Goal: Communication & Community: Share content

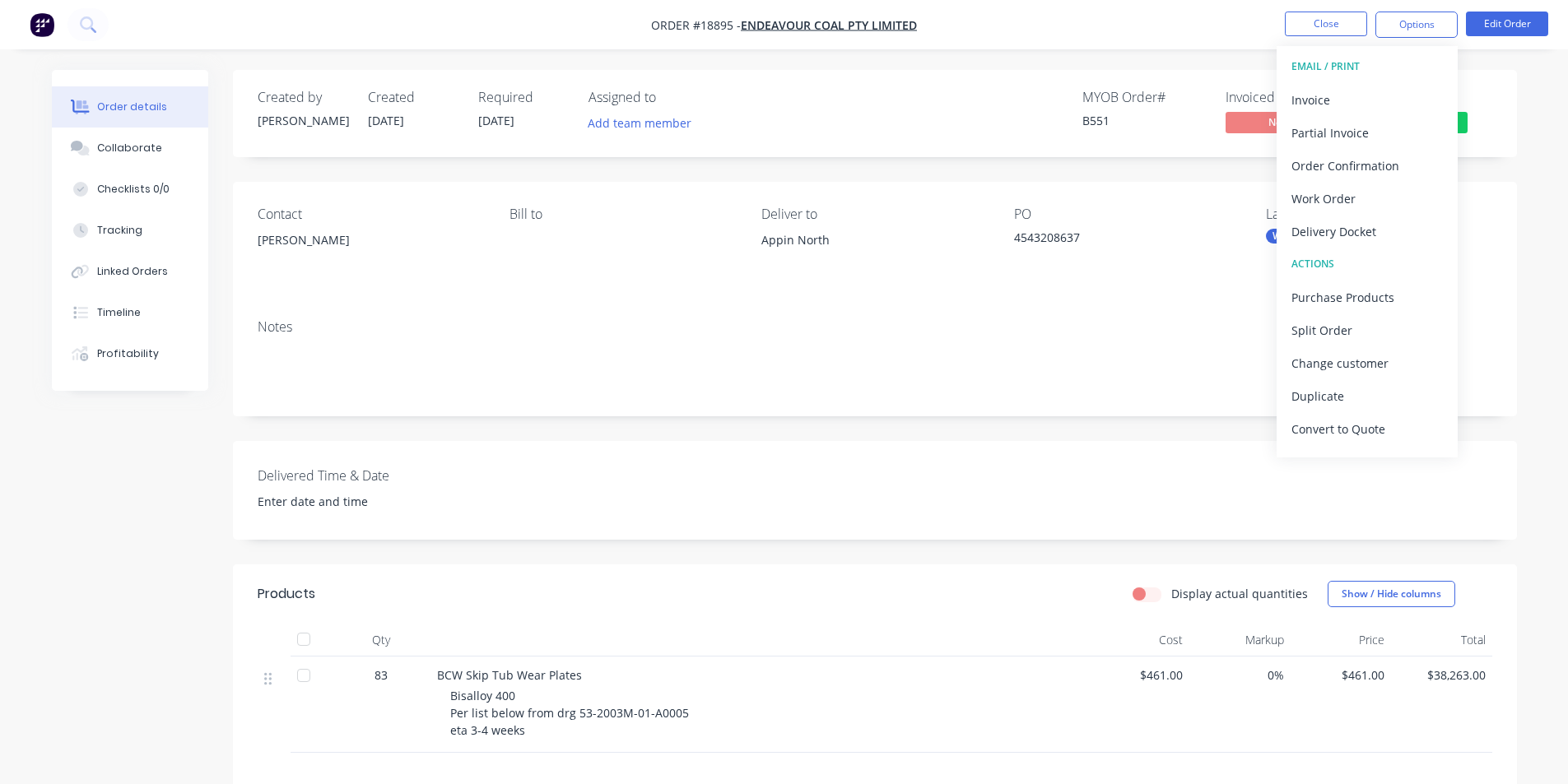
click at [40, 21] on img "button" at bounding box center [42, 25] width 25 height 25
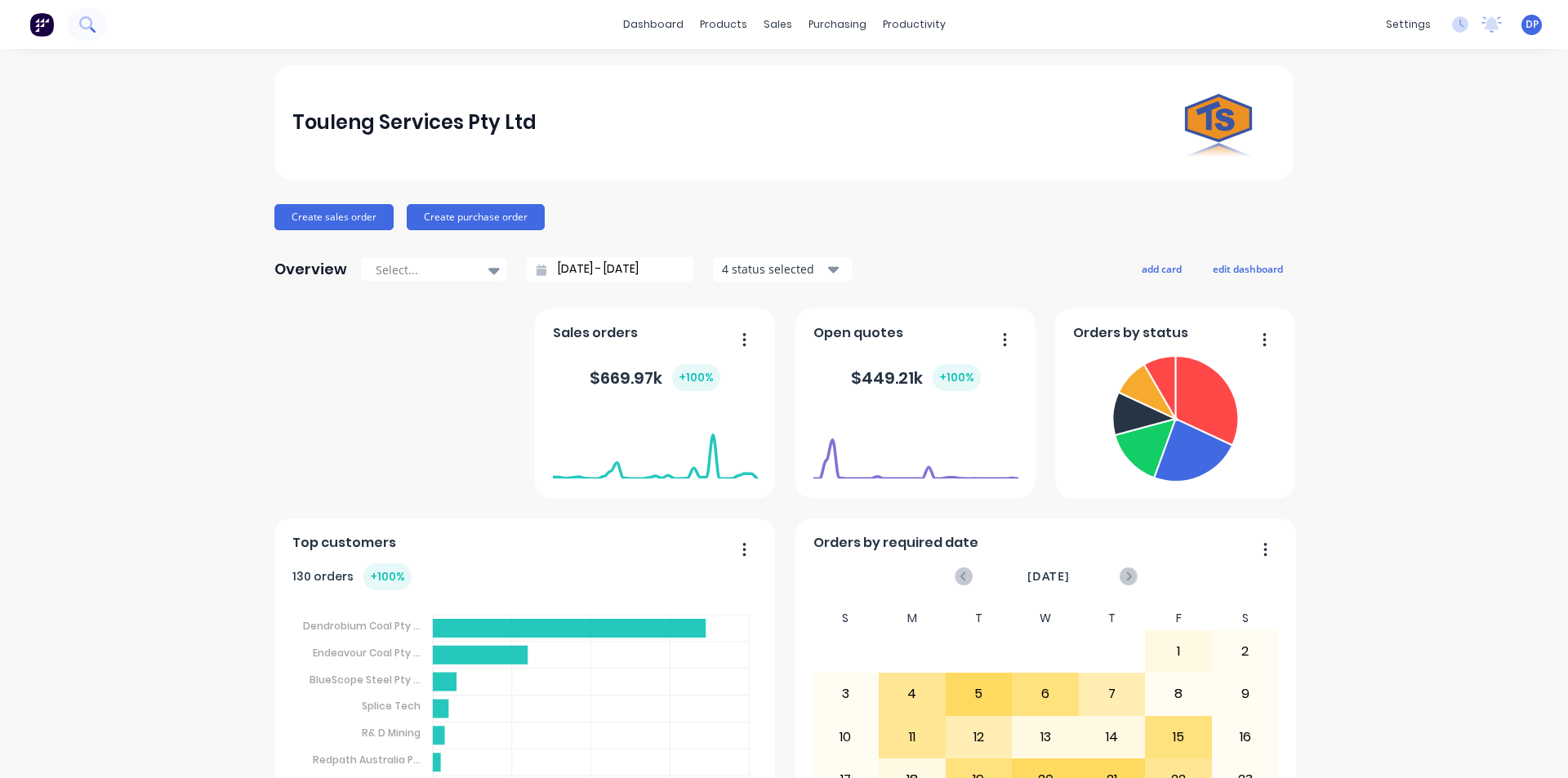
click at [85, 28] on icon at bounding box center [86, 23] width 13 height 13
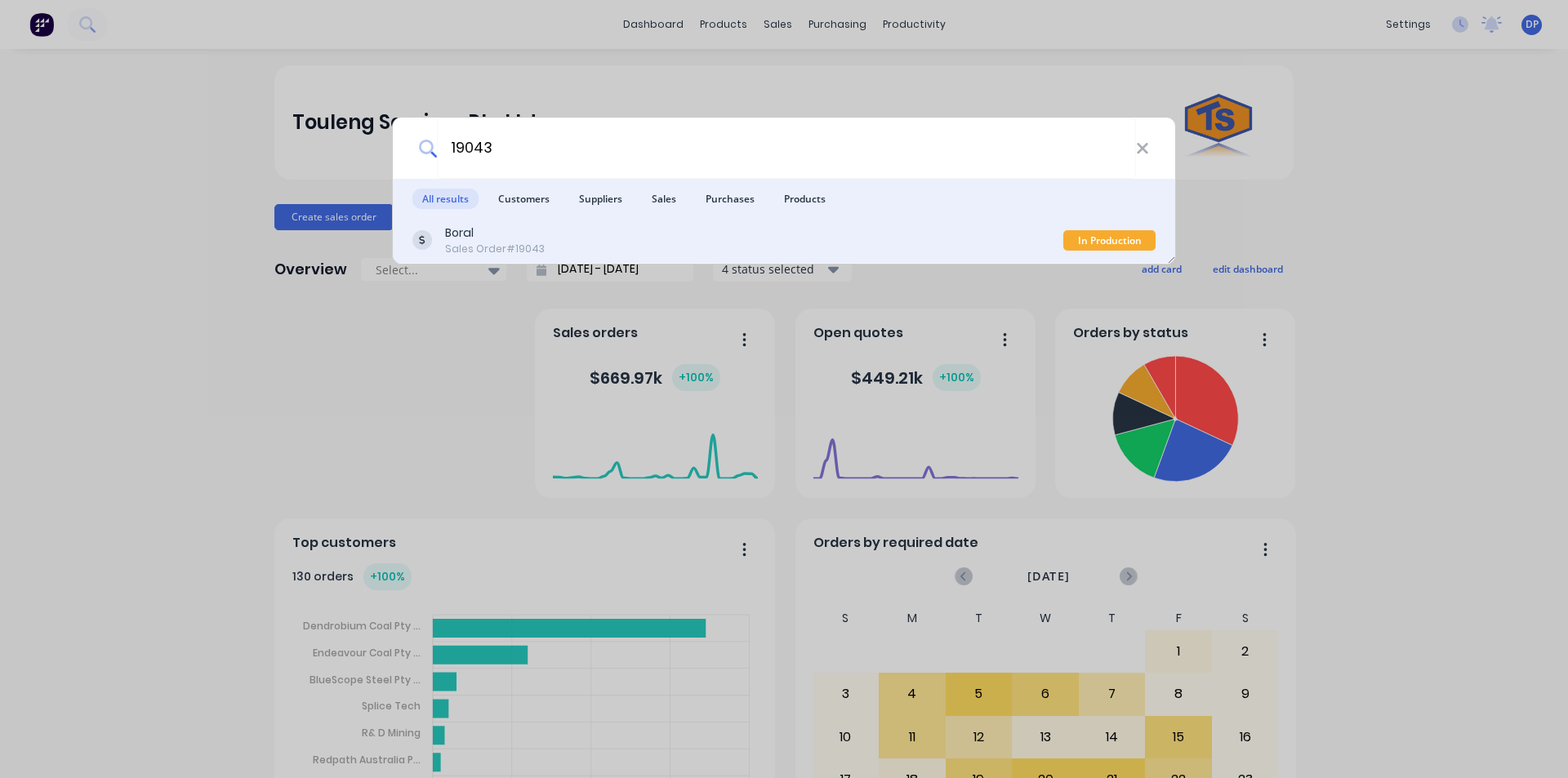
type input "19043"
click at [573, 239] on div "Boral Sales Order #19043" at bounding box center [738, 240] width 651 height 31
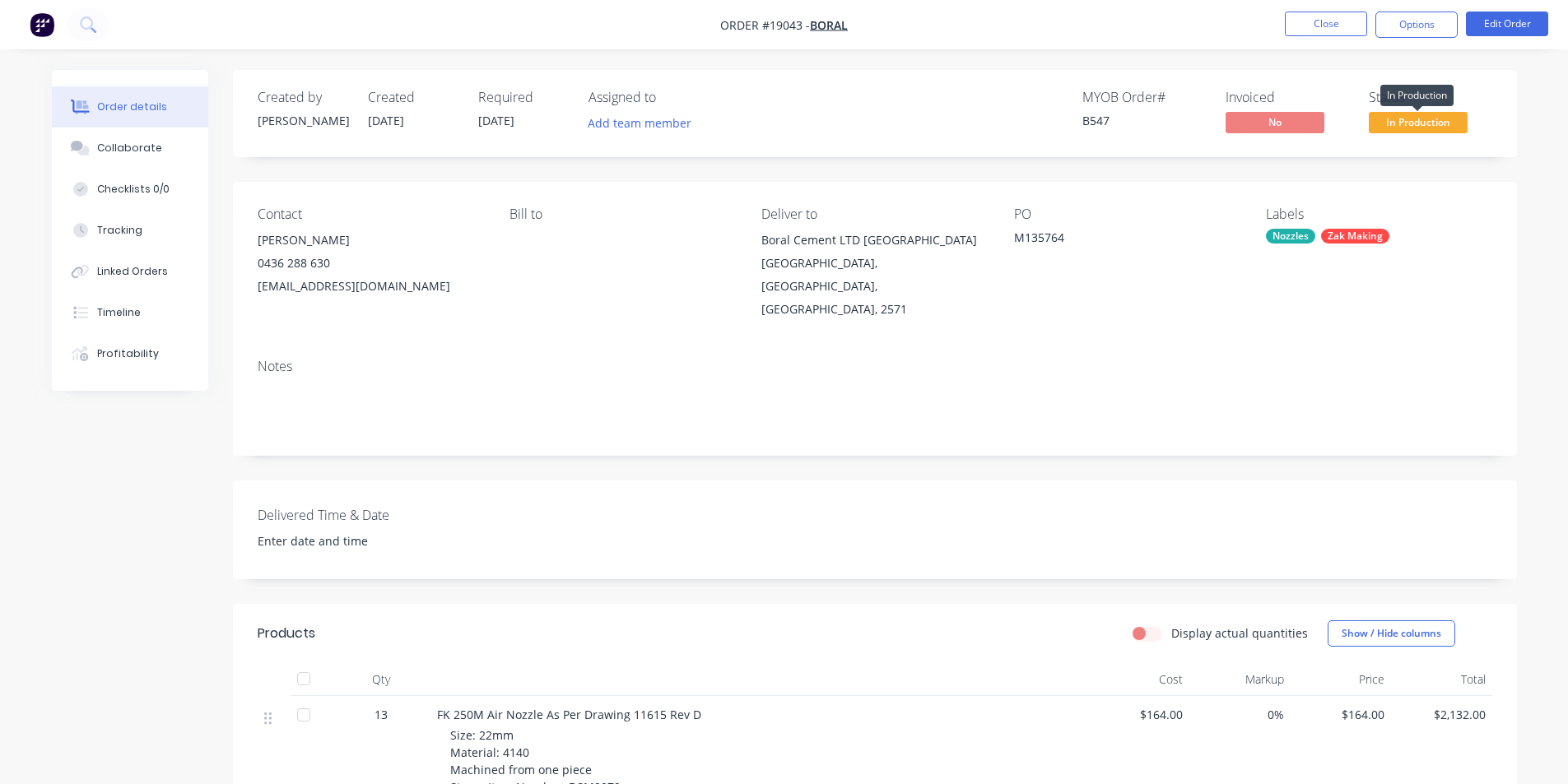
click at [1454, 126] on span "In Production" at bounding box center [1417, 122] width 99 height 20
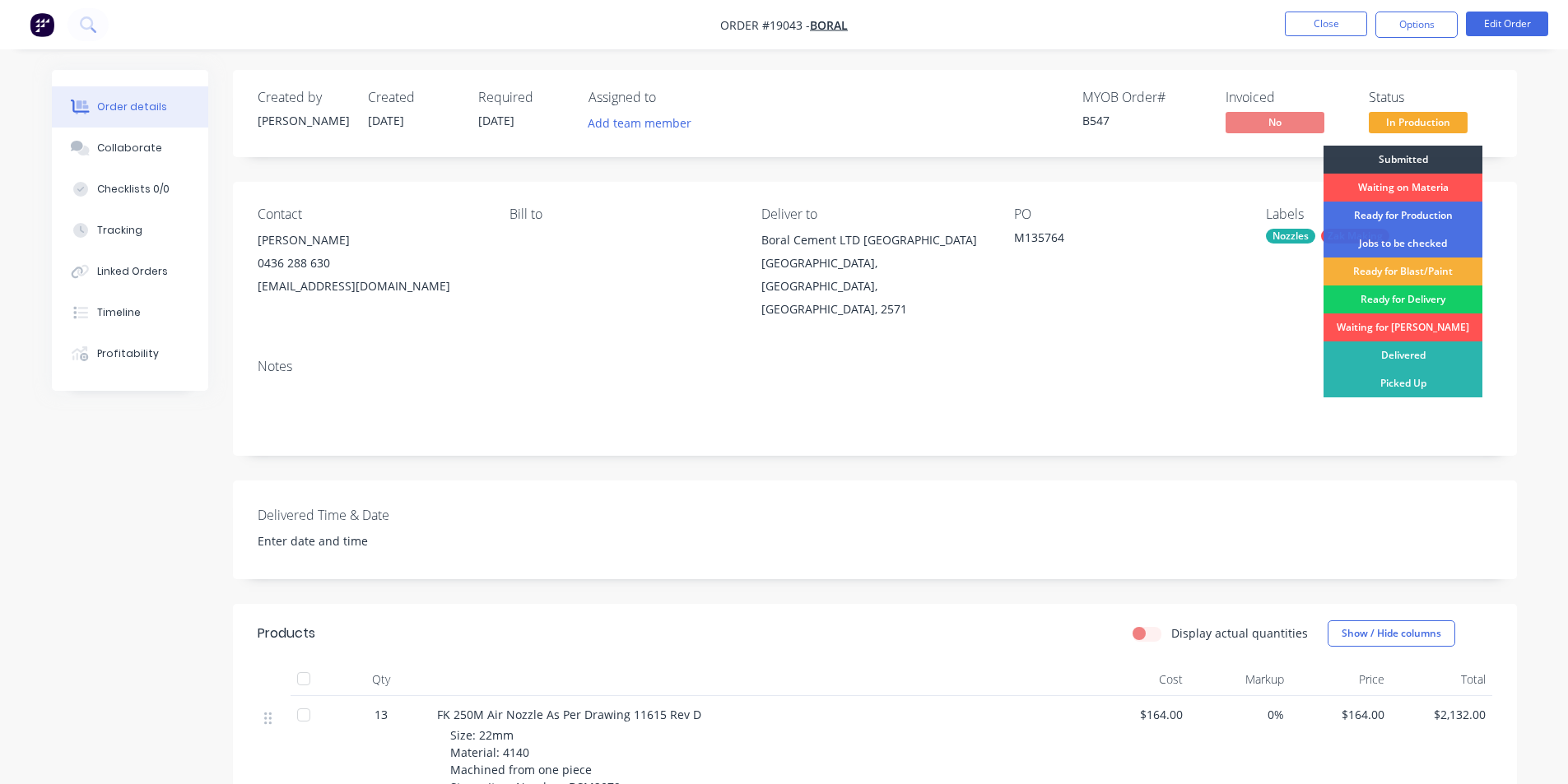
click at [1409, 299] on div "Ready for Delivery" at bounding box center [1403, 299] width 159 height 28
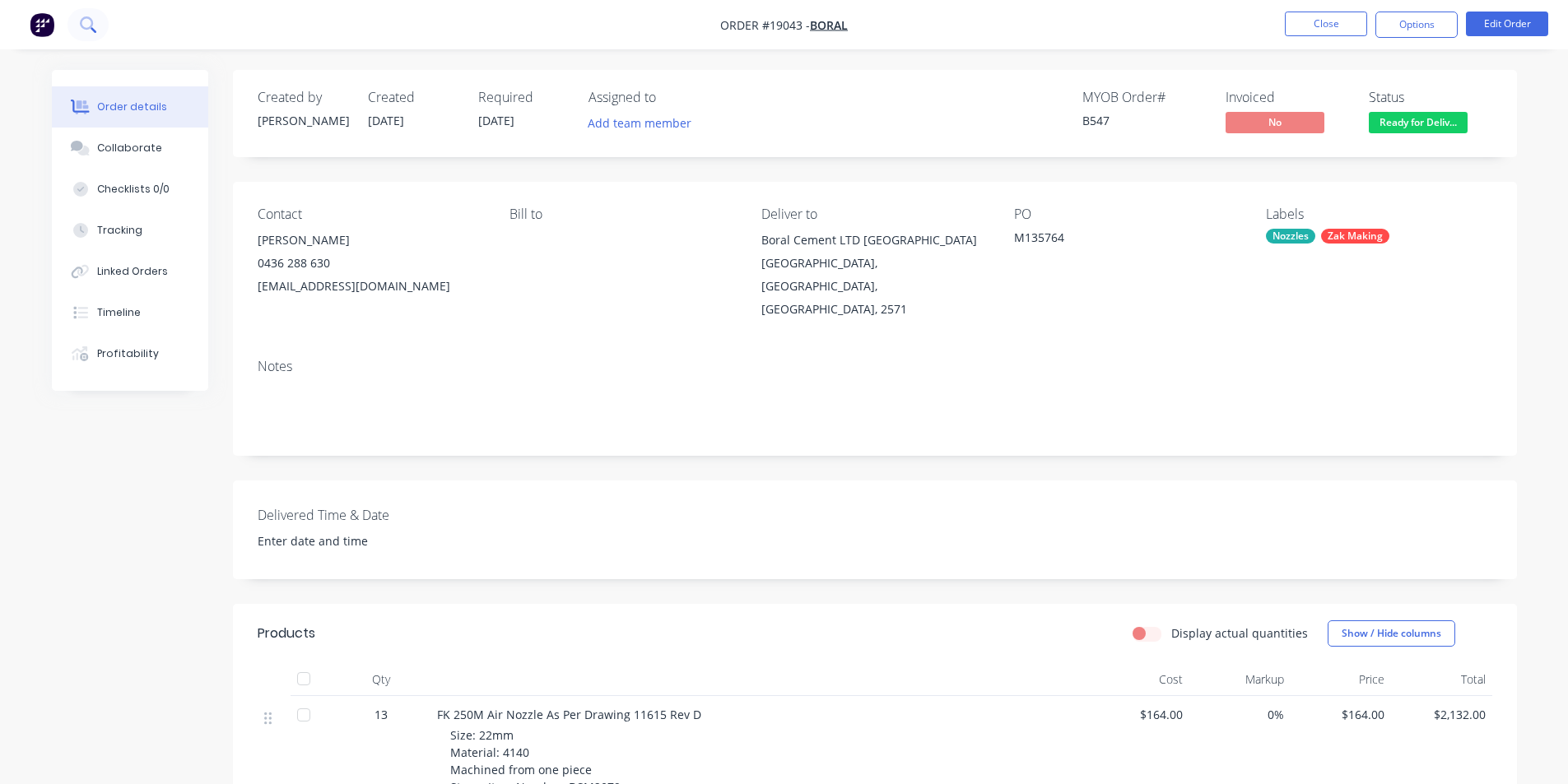
click at [96, 18] on button at bounding box center [87, 25] width 41 height 33
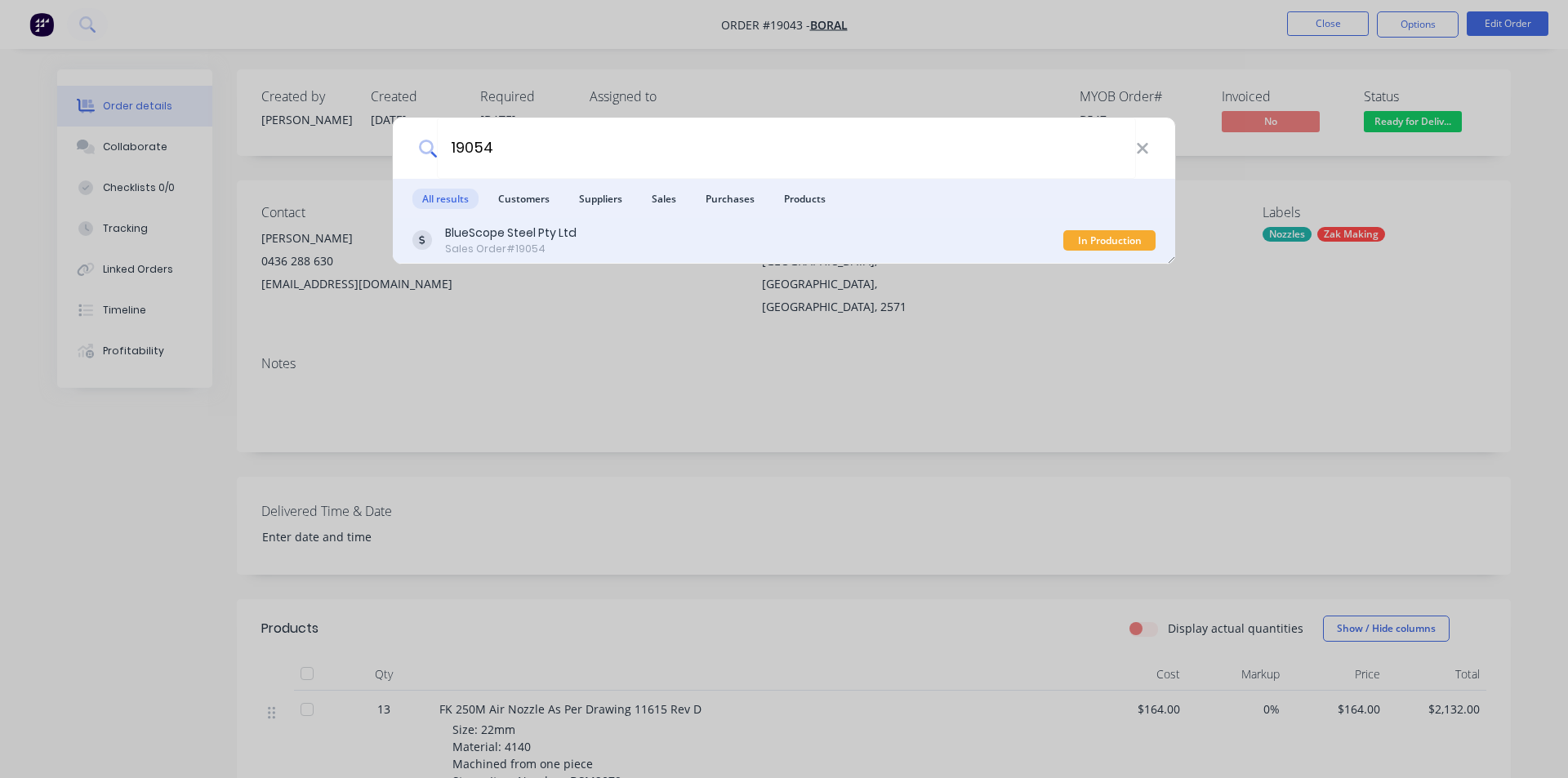
type input "19054"
click at [480, 221] on div "BlueScope Steel Pty Ltd Sales Order #19054 In Production" at bounding box center [784, 241] width 783 height 46
click at [495, 238] on div "BlueScope Steel Pty Ltd" at bounding box center [510, 233] width 131 height 17
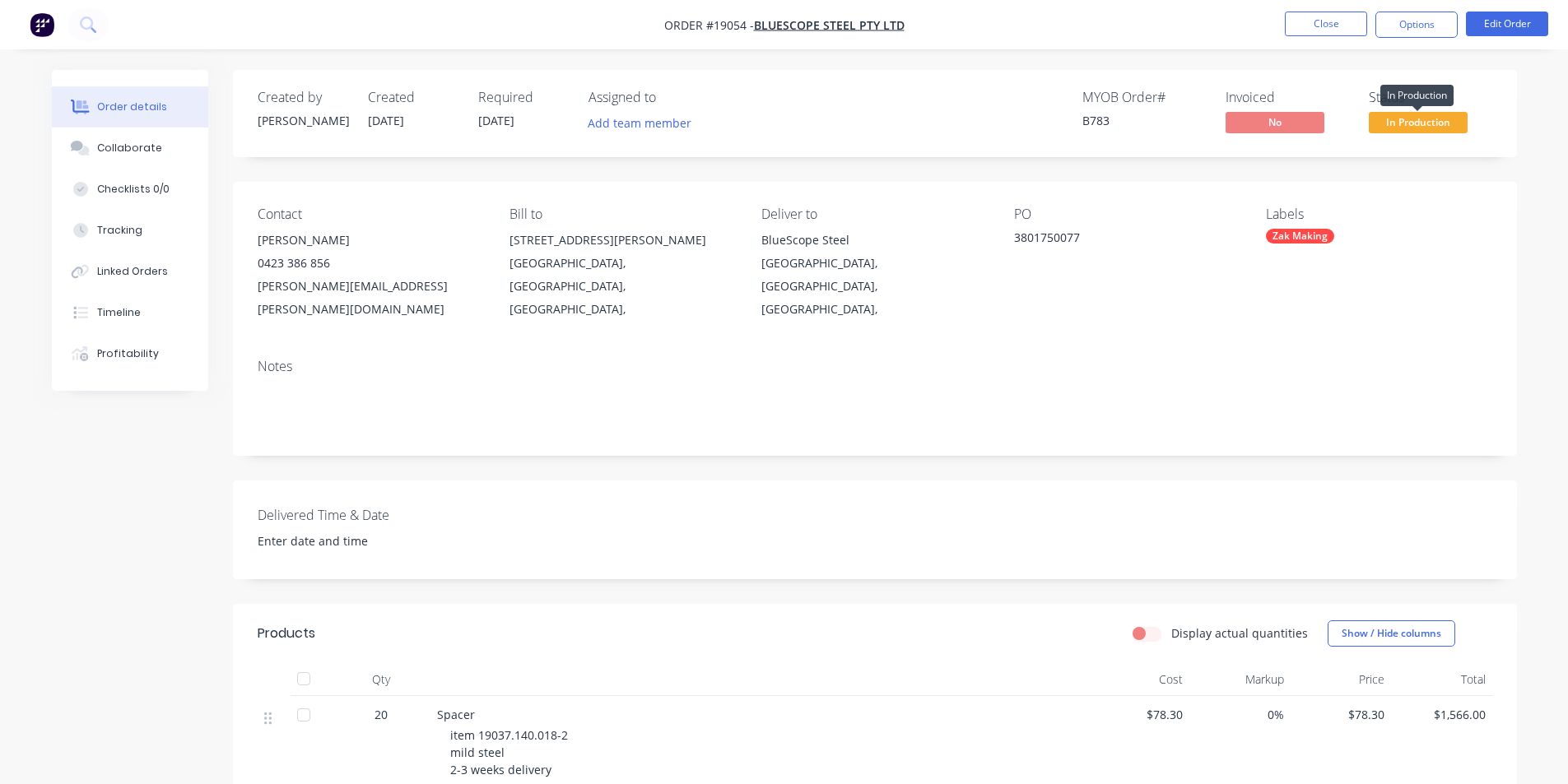
click at [1421, 125] on span "In Production" at bounding box center [1417, 122] width 99 height 20
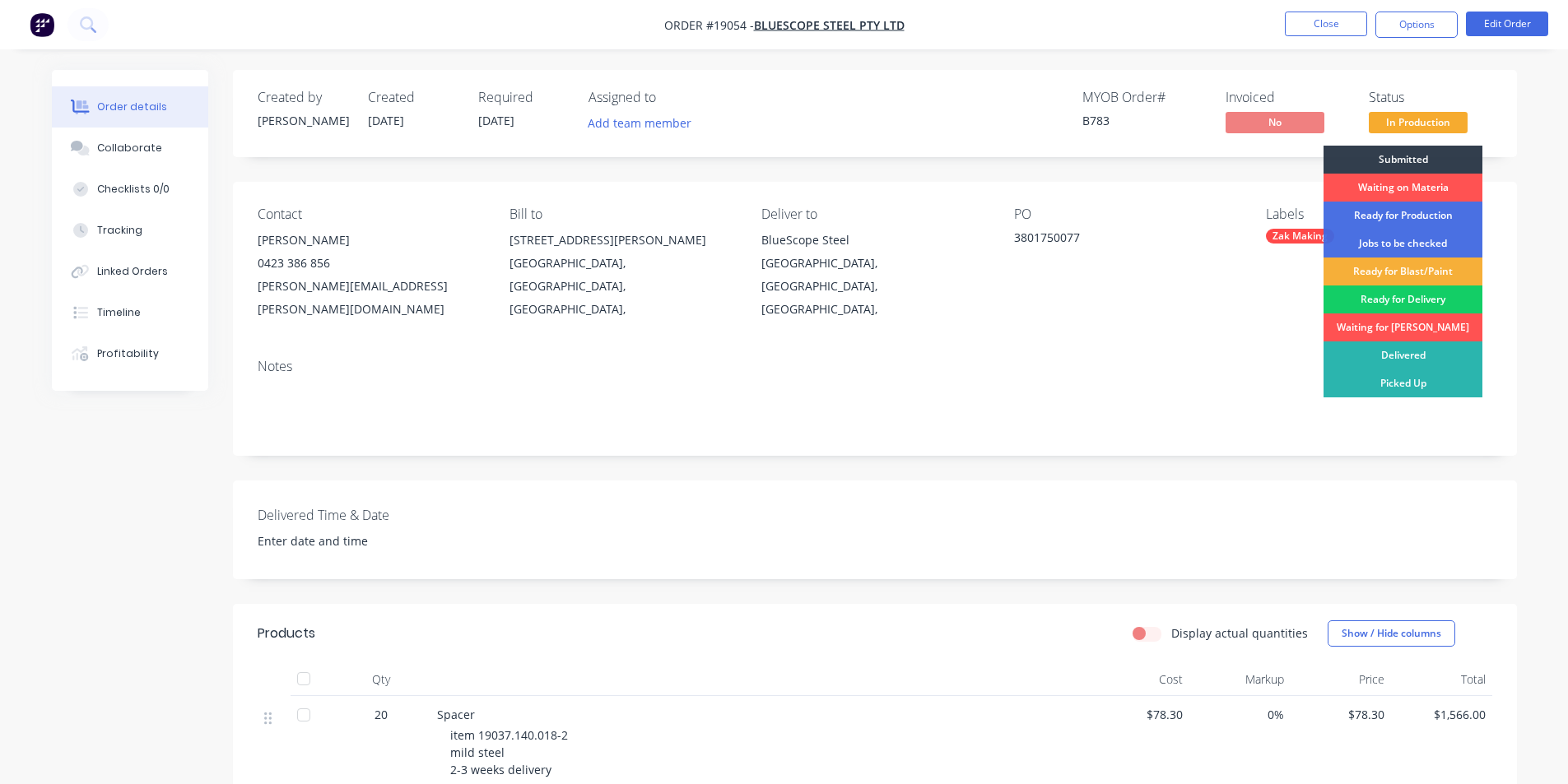
click at [1414, 297] on div "Ready for Delivery" at bounding box center [1403, 299] width 159 height 28
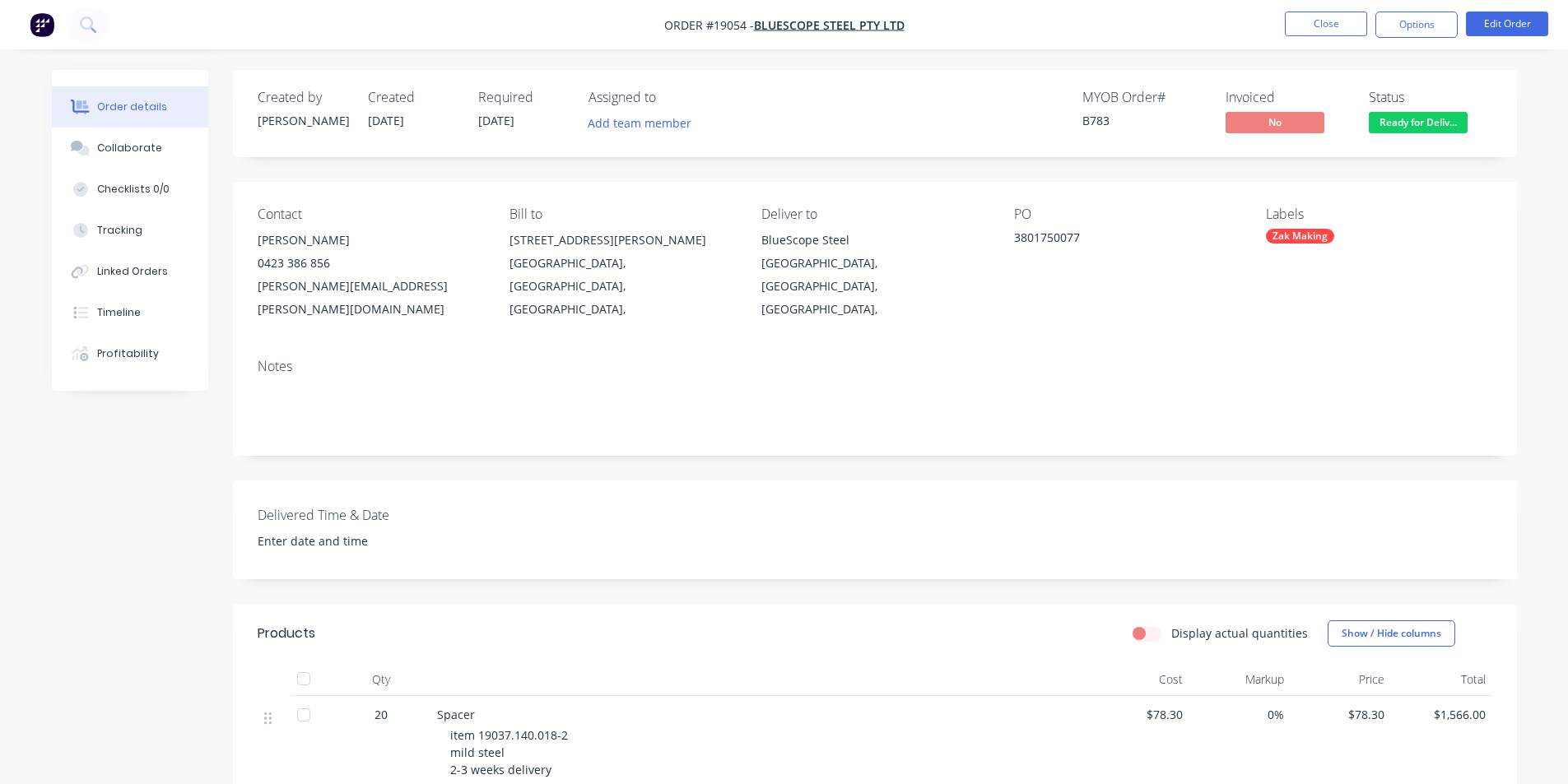
click at [41, 22] on img "button" at bounding box center [42, 25] width 25 height 25
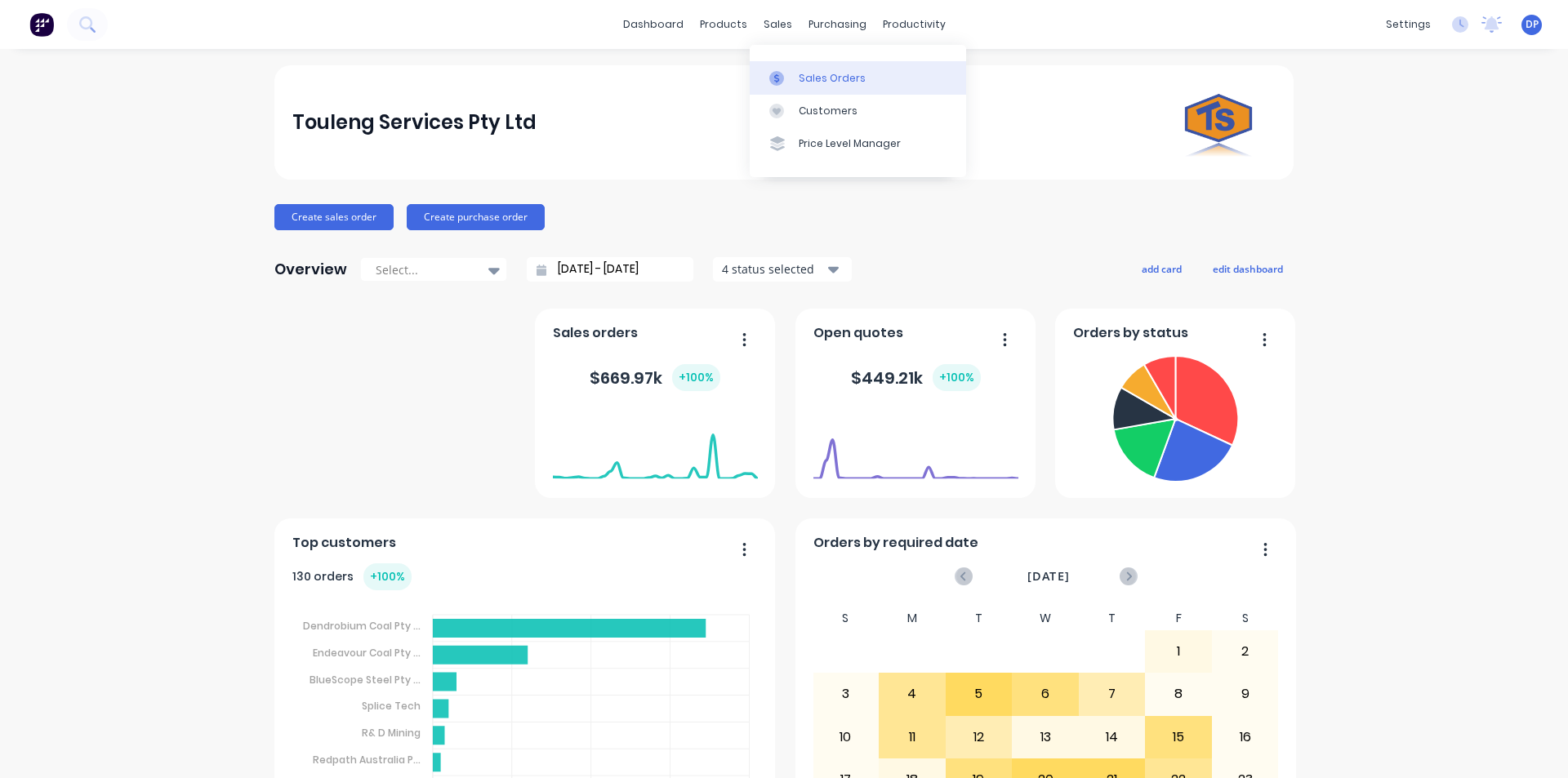
drag, startPoint x: 821, startPoint y: 77, endPoint x: 764, endPoint y: 87, distance: 57.9
click at [821, 77] on div "Sales Orders" at bounding box center [832, 78] width 67 height 14
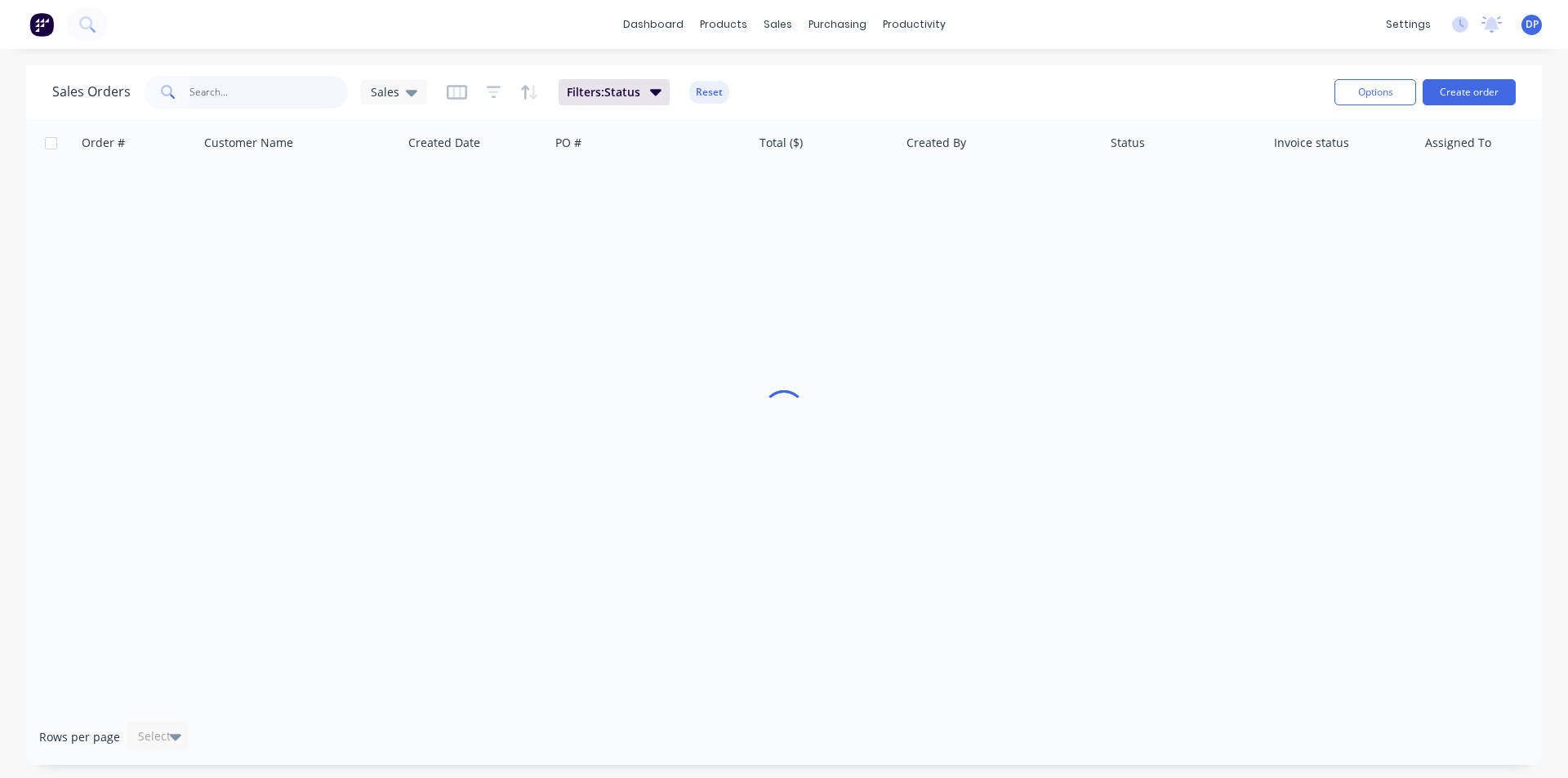
click at [274, 102] on input "text" at bounding box center [268, 92] width 159 height 32
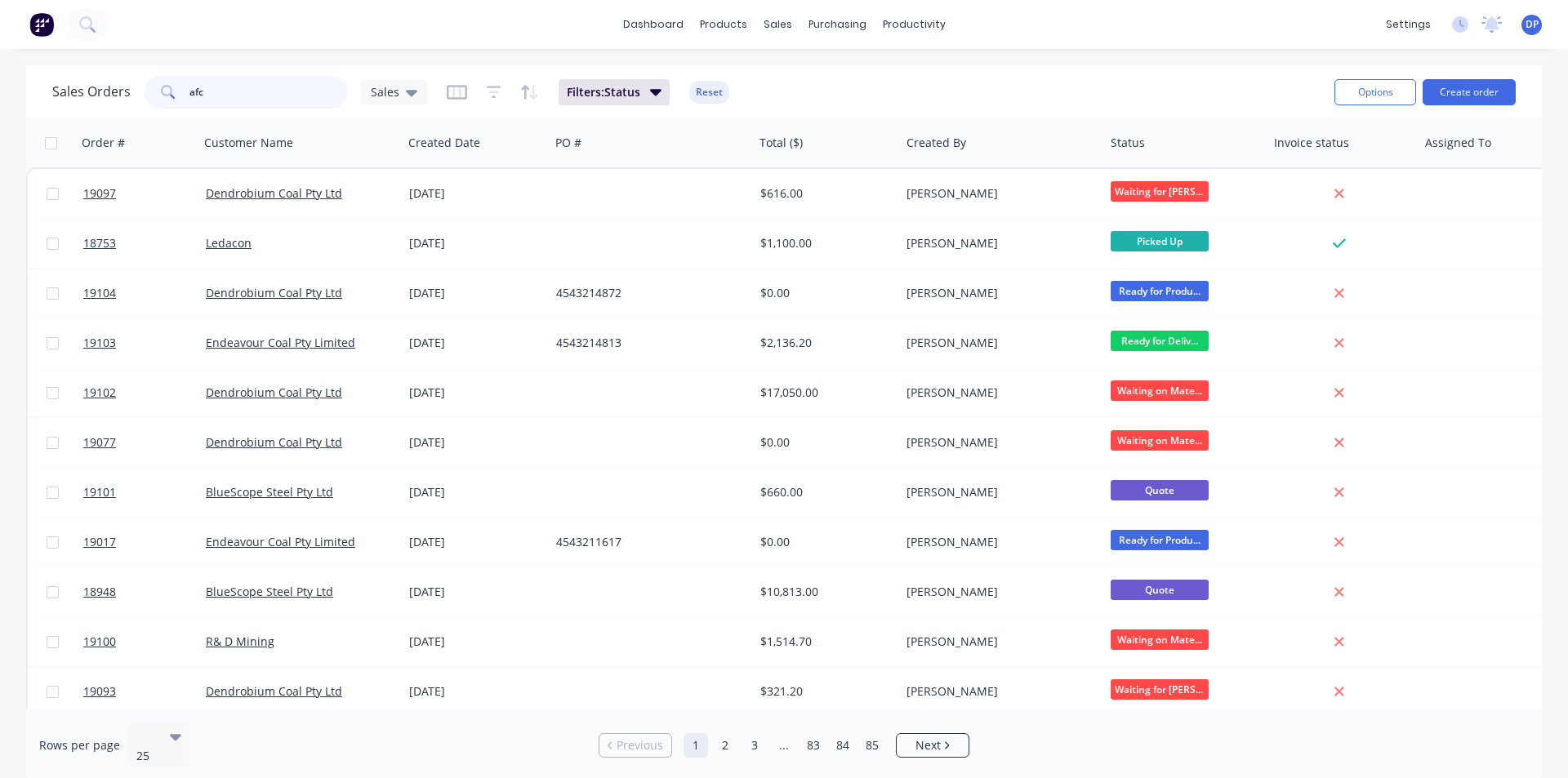
type input "afc"
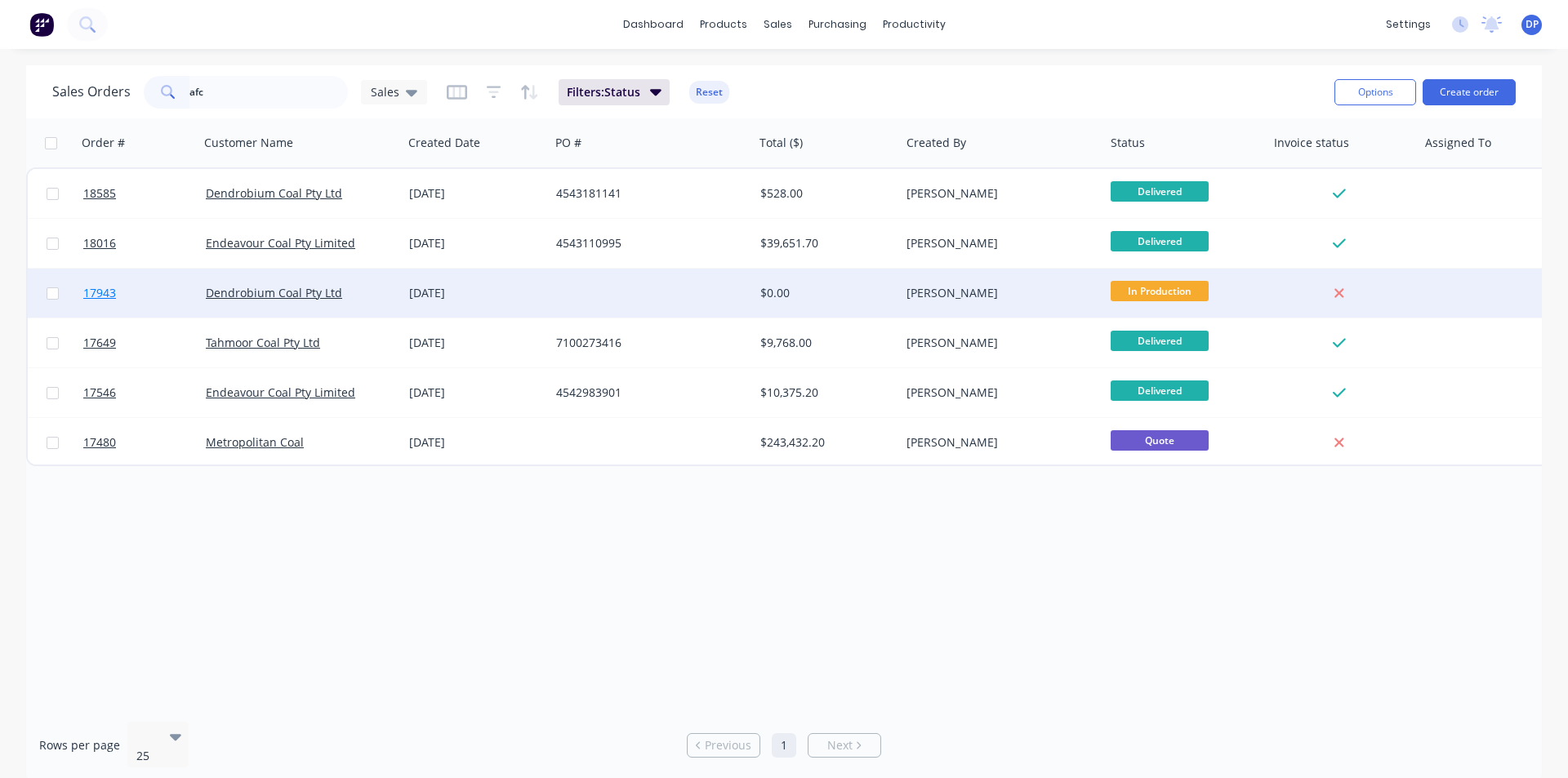
click at [104, 293] on span "17943" at bounding box center [99, 292] width 32 height 16
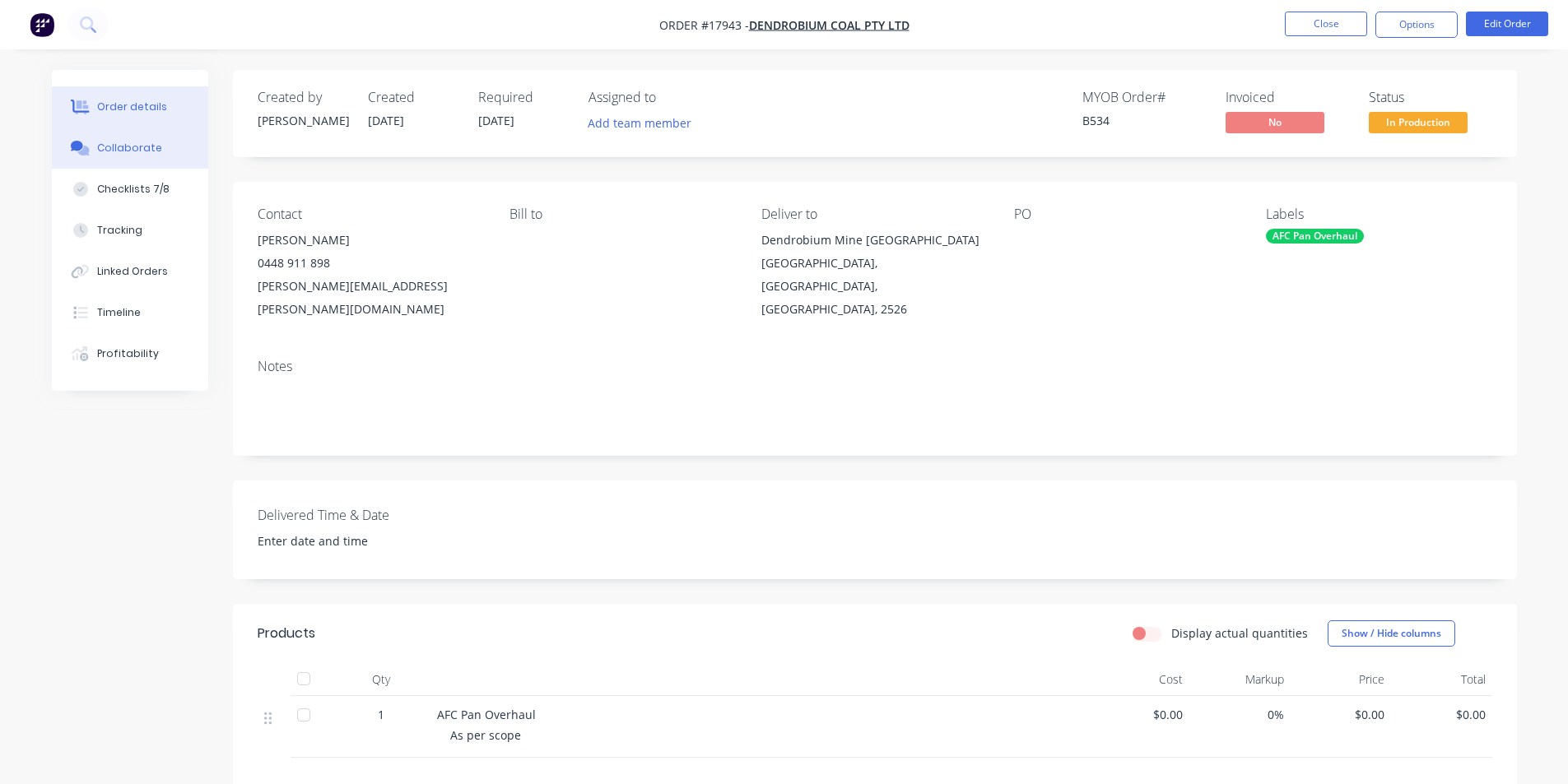
click at [143, 145] on div "Collaborate" at bounding box center [130, 148] width 65 height 14
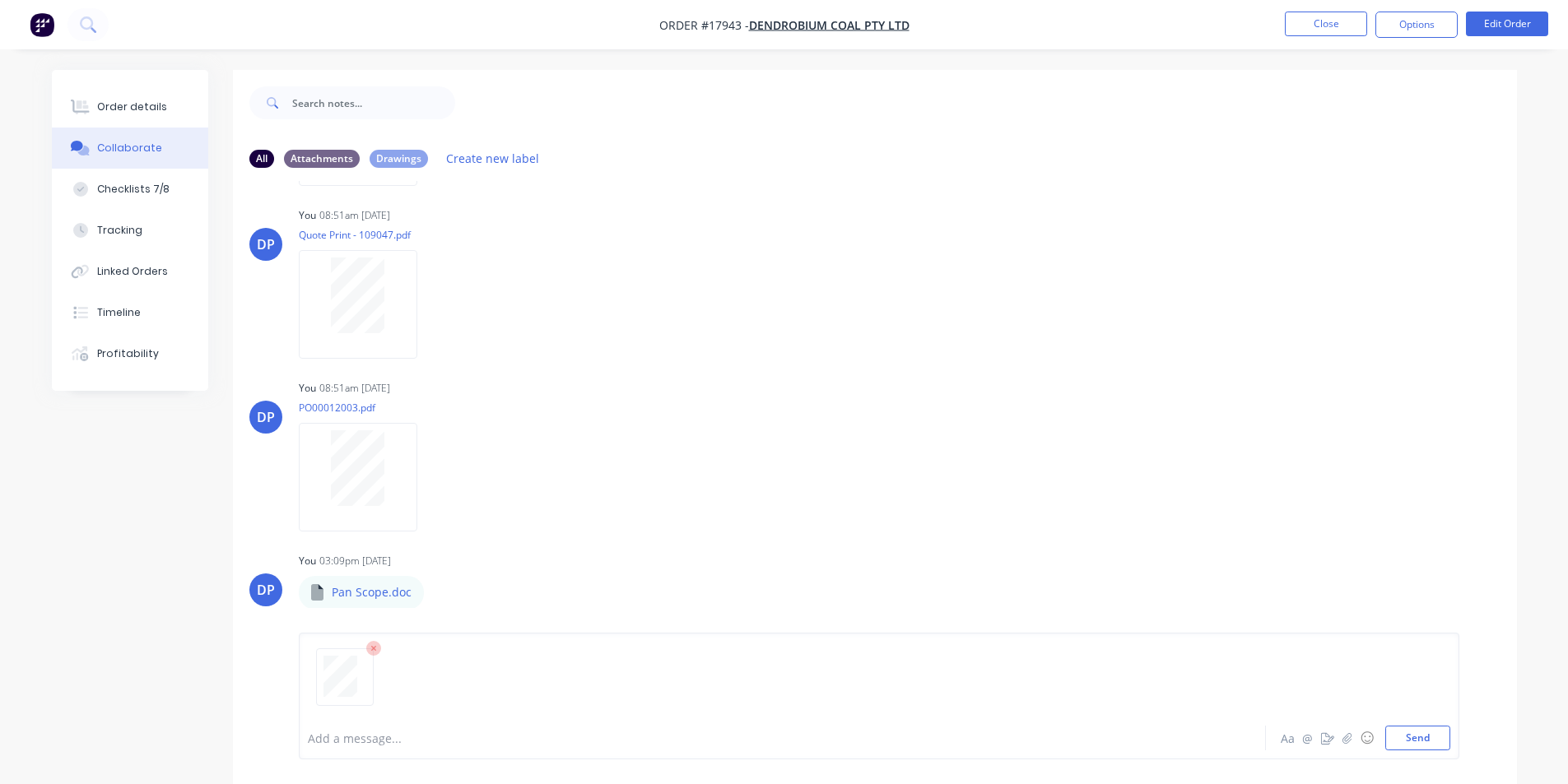
scroll to position [658, 0]
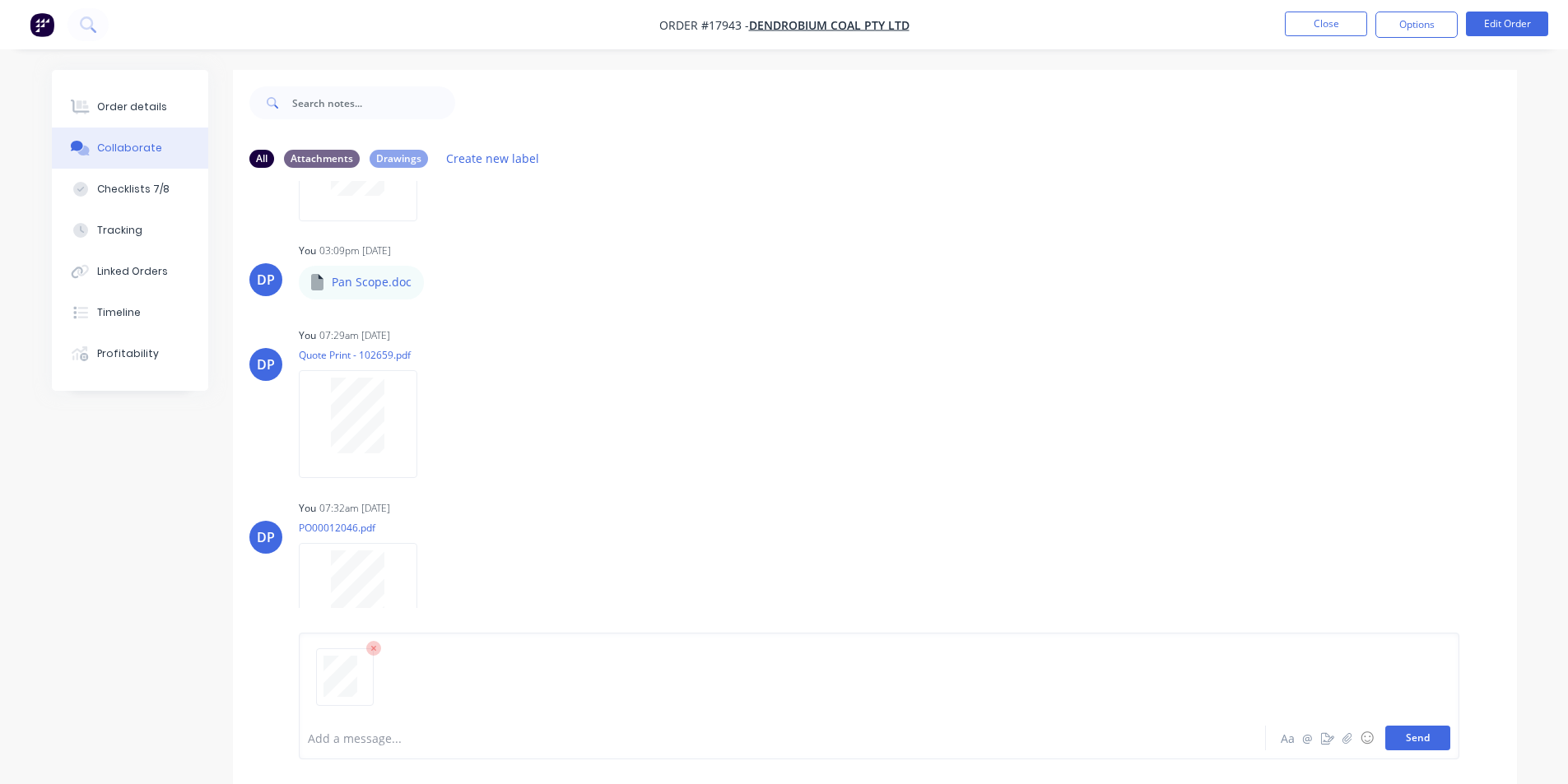
click at [1419, 738] on button "Send" at bounding box center [1418, 739] width 65 height 25
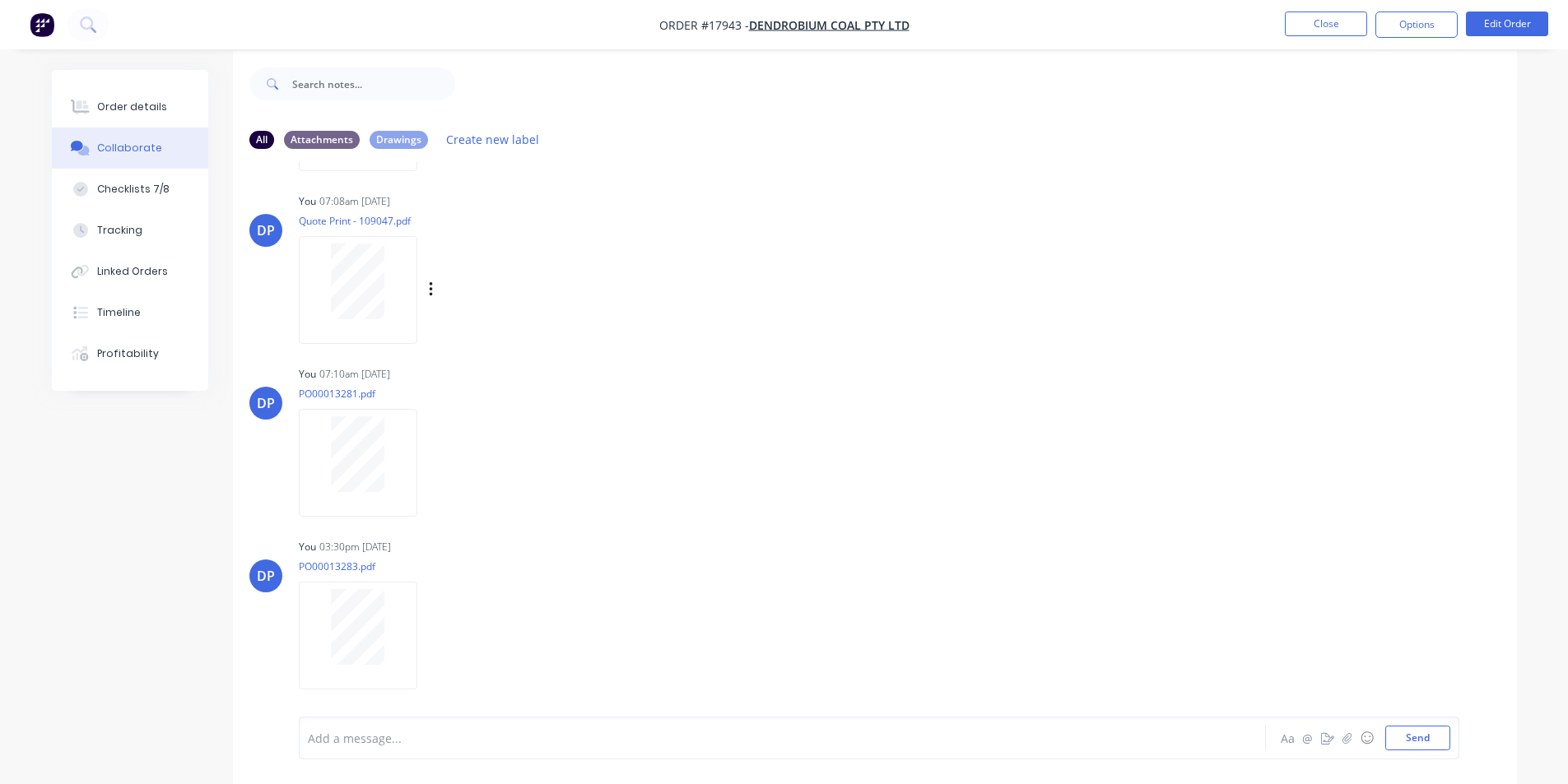
scroll to position [25, 0]
click at [38, 19] on img "button" at bounding box center [42, 25] width 25 height 25
